Goal: Transaction & Acquisition: Purchase product/service

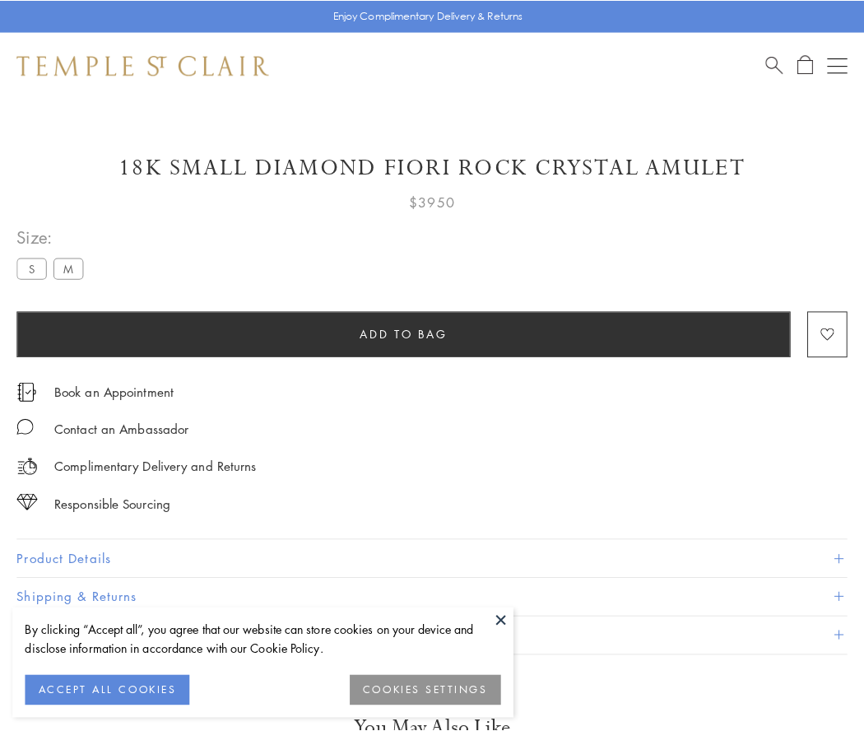
scroll to position [15, 0]
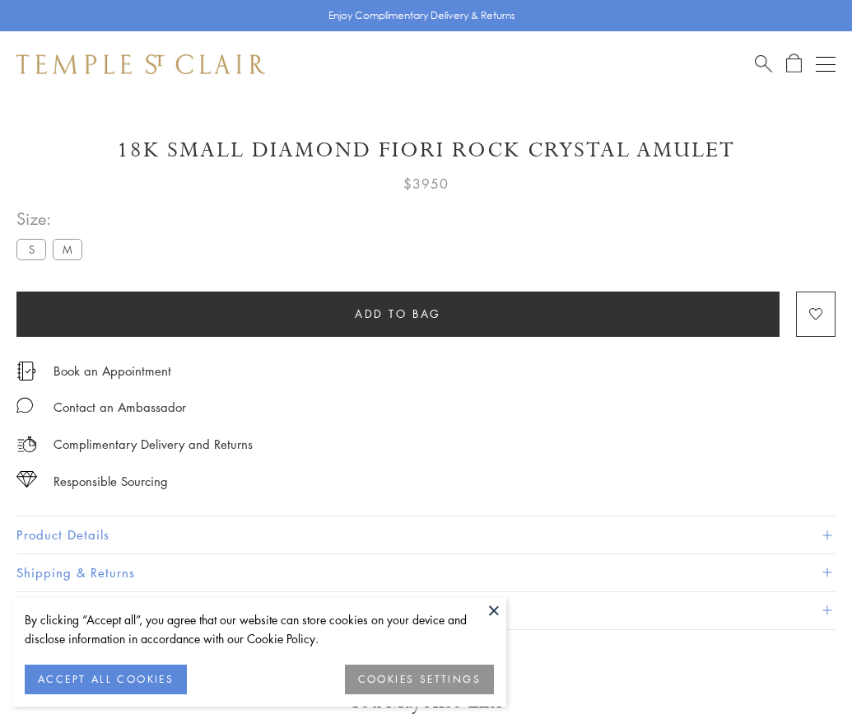
click at [398, 313] on span "Add to bag" at bounding box center [398, 314] width 86 height 18
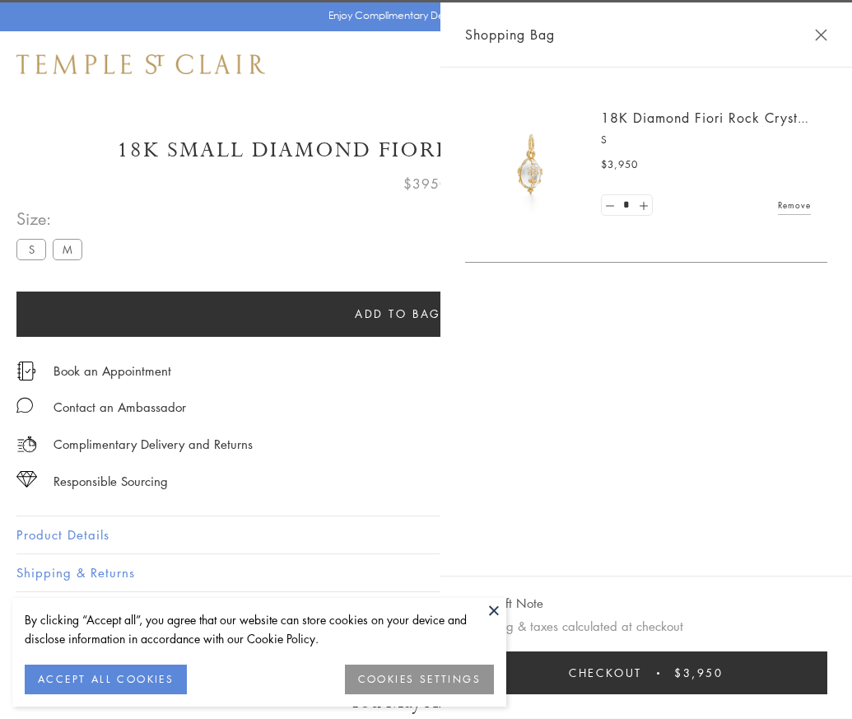
click at [827, 685] on button "Checkout $3,950" at bounding box center [646, 672] width 362 height 43
